Goal: Task Accomplishment & Management: Manage account settings

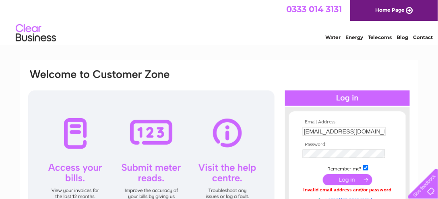
click at [355, 178] on input "submit" at bounding box center [348, 179] width 50 height 11
